Goal: Information Seeking & Learning: Understand process/instructions

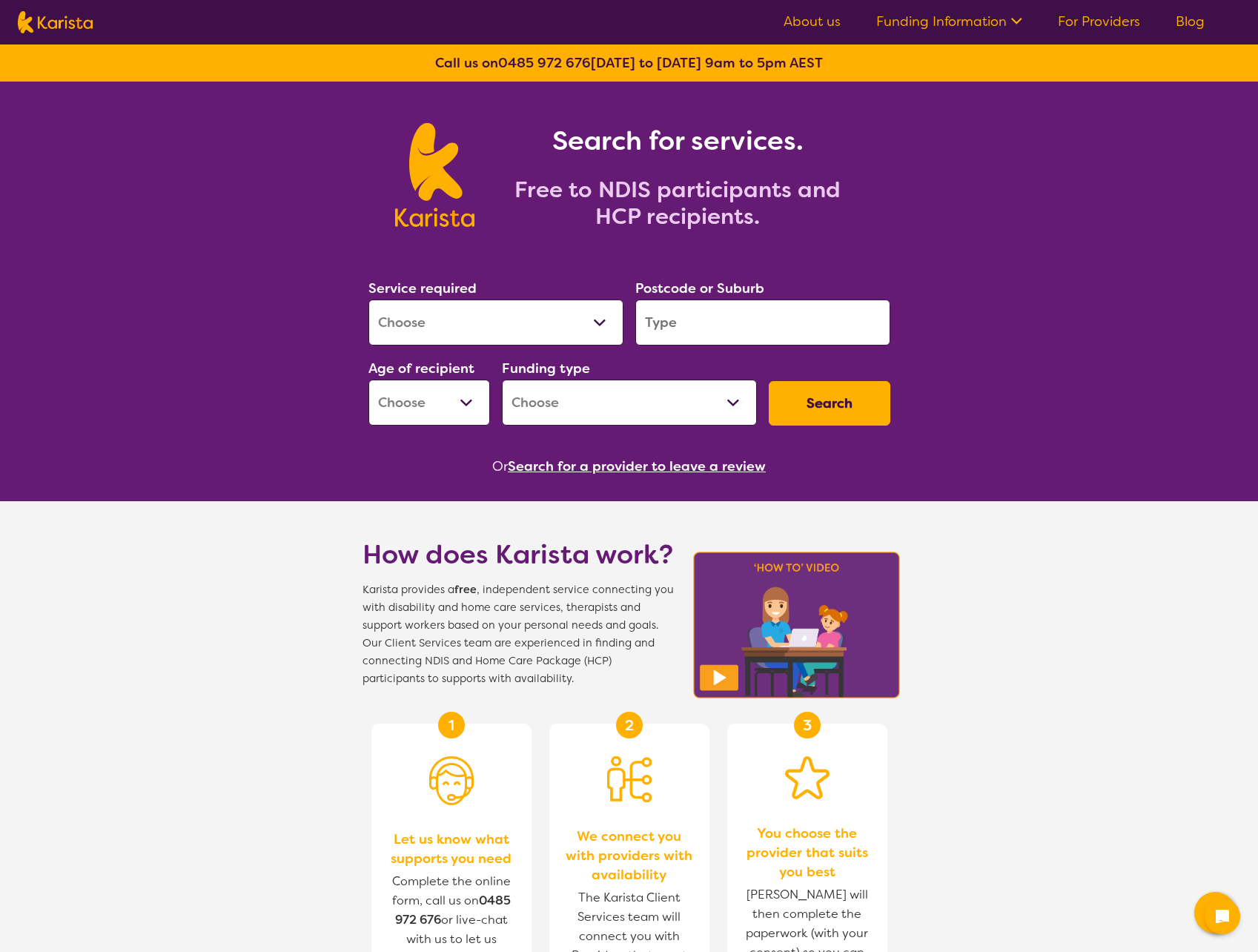
click at [419, 294] on label "Service required" at bounding box center [422, 287] width 108 height 18
click at [426, 309] on select "Allied Health Assistant Assessment ([MEDICAL_DATA] or [MEDICAL_DATA]) Behaviour…" at bounding box center [495, 323] width 255 height 46
drag, startPoint x: 426, startPoint y: 309, endPoint x: 423, endPoint y: 317, distance: 8.5
click at [426, 309] on select "Allied Health Assistant Assessment ([MEDICAL_DATA] or [MEDICAL_DATA]) Behaviour…" at bounding box center [495, 323] width 255 height 46
click at [948, 16] on link "Funding Information" at bounding box center [948, 21] width 146 height 18
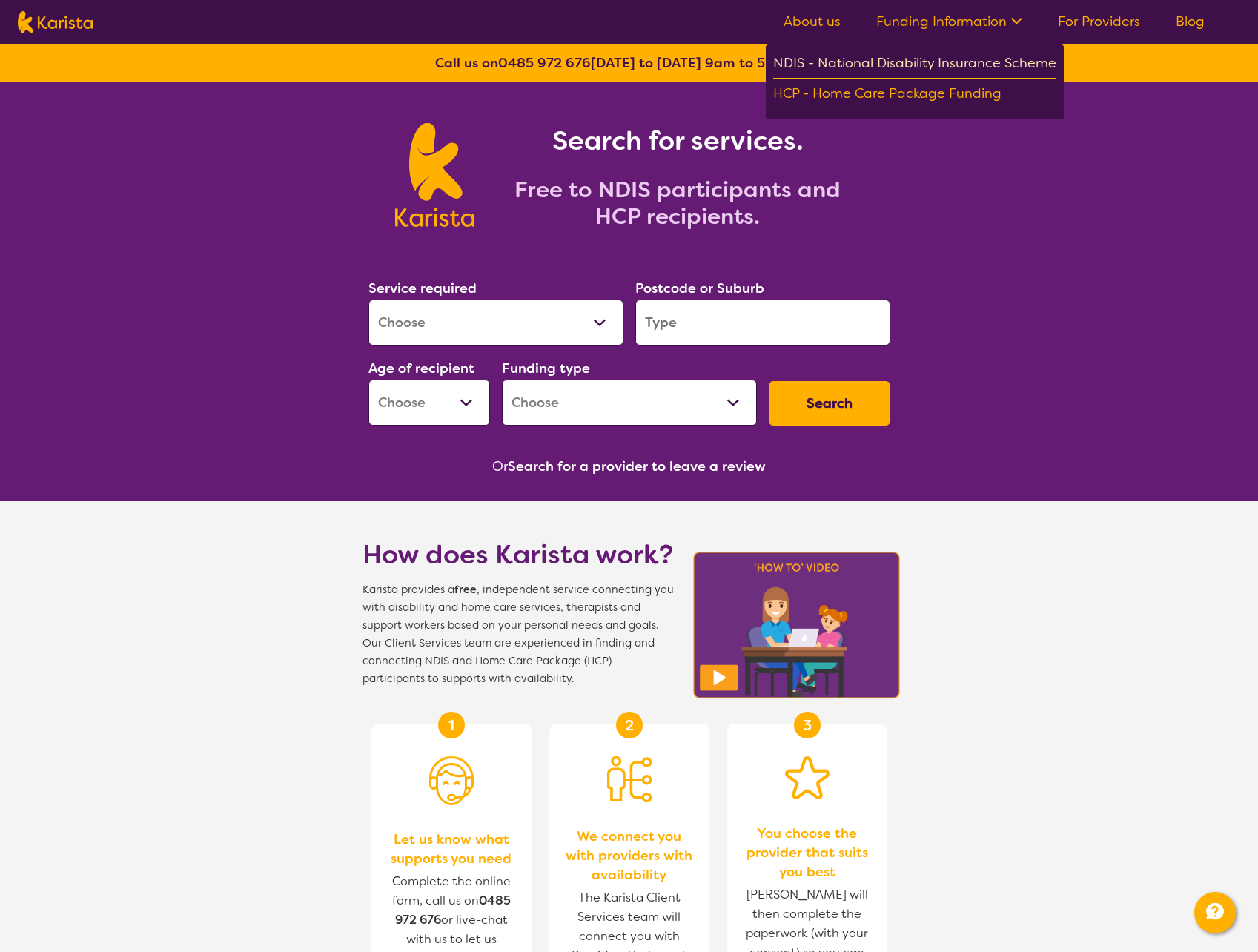
click at [939, 69] on div "NDIS - National Disability Insurance Scheme" at bounding box center [914, 65] width 283 height 27
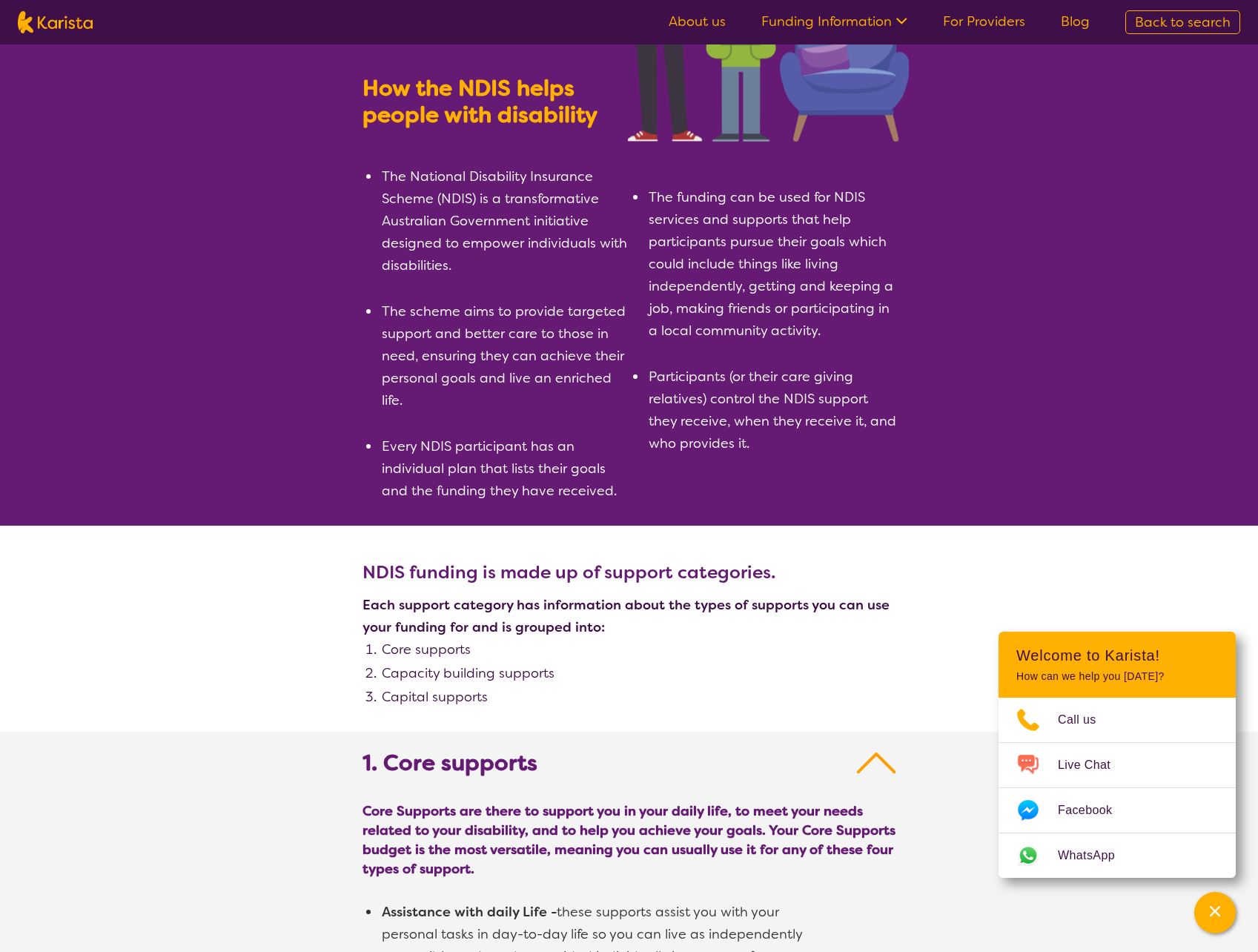
scroll to position [1236, 0]
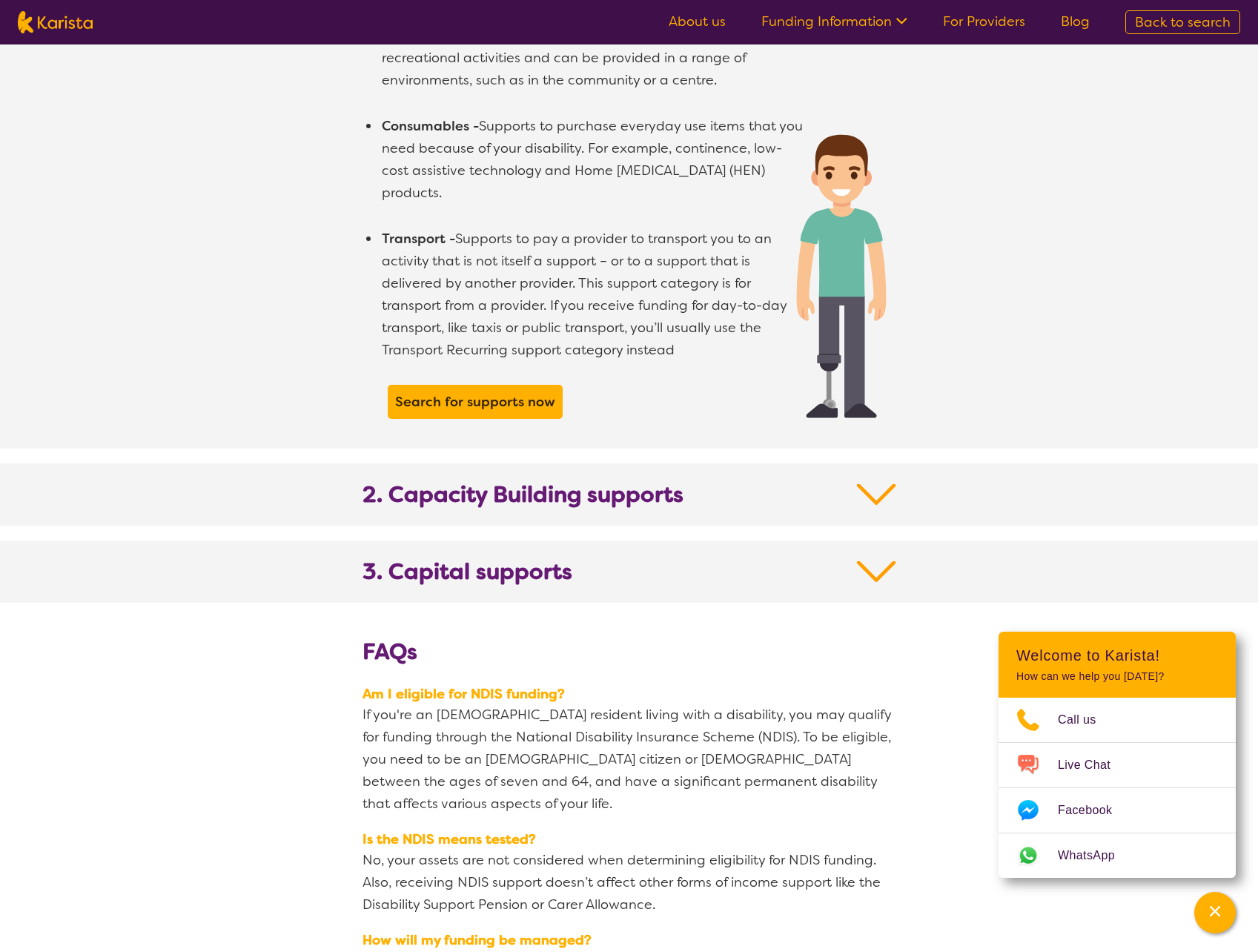
click at [643, 481] on b "2. Capacity Building supports" at bounding box center [523, 494] width 321 height 27
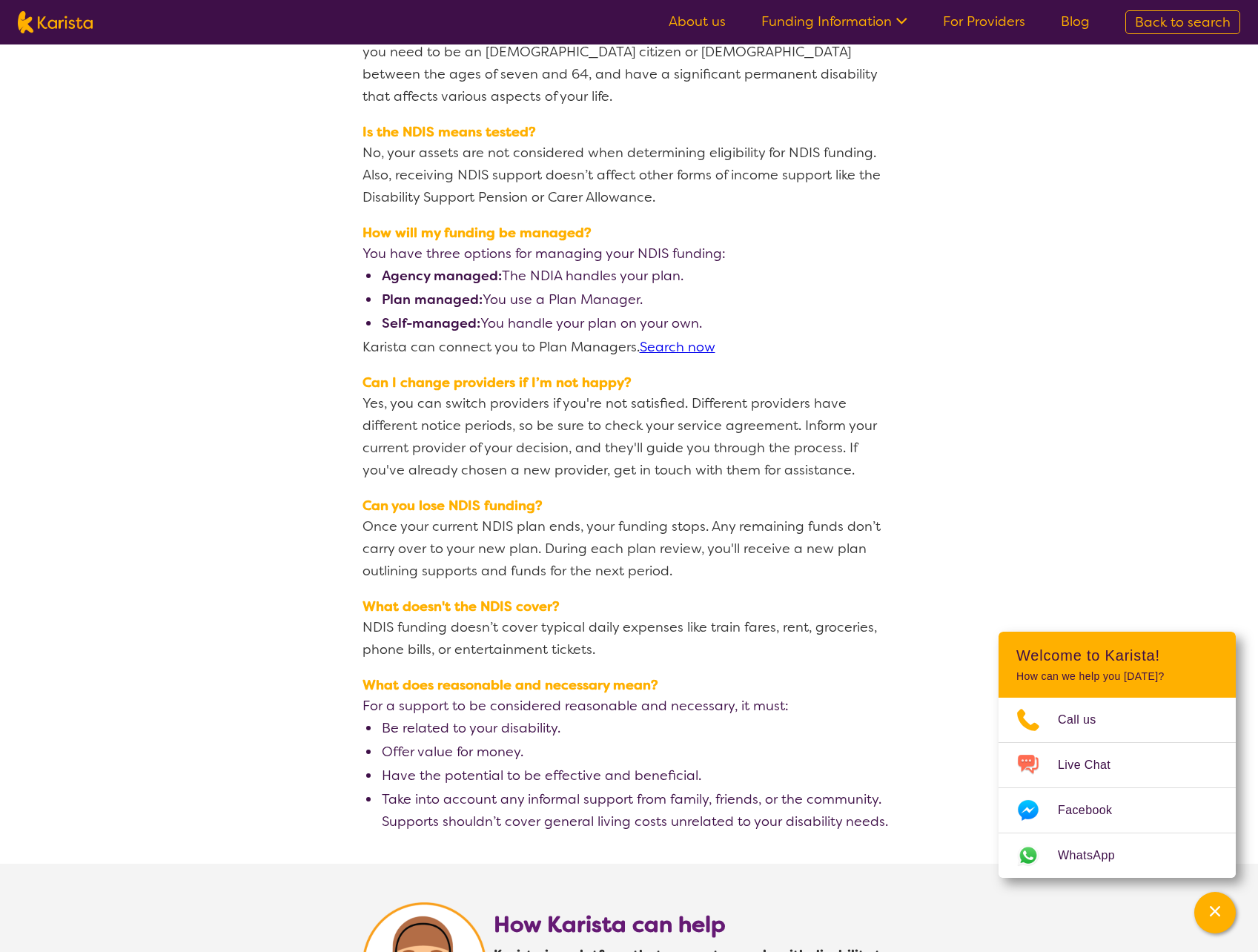
scroll to position [2718, 0]
